Goal: Find specific page/section: Find specific page/section

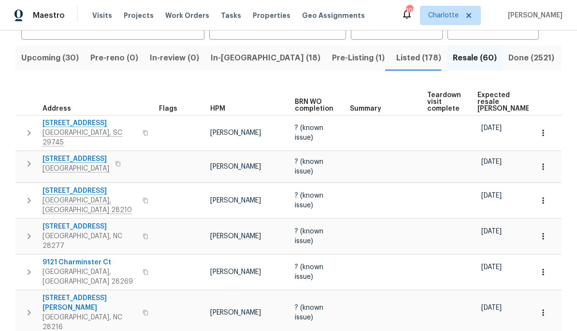
scroll to position [95, 0]
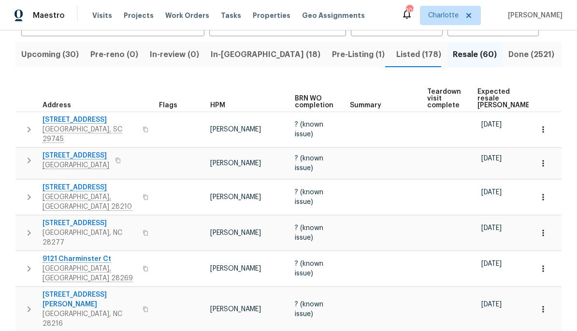
click at [65, 155] on span "2927 Clemson Ave" at bounding box center [76, 156] width 67 height 10
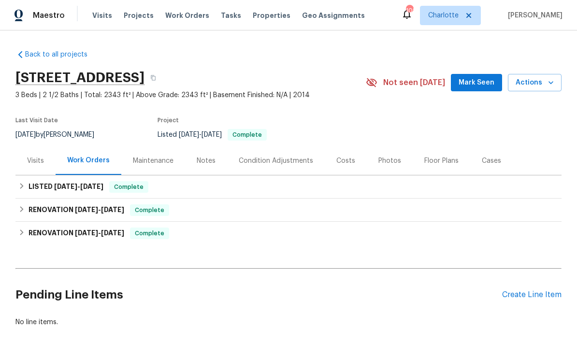
click at [333, 170] on div "Costs" at bounding box center [346, 161] width 42 height 29
